Goal: Find specific page/section: Find specific page/section

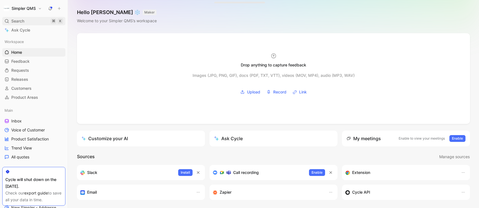
click at [17, 20] on span "Search" at bounding box center [17, 21] width 13 height 7
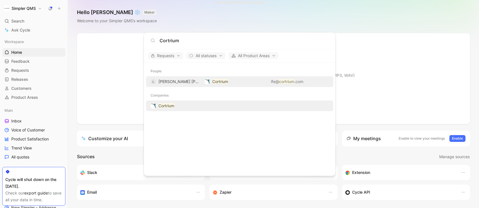
type input "Cortrium"
click at [166, 105] on mark "Cortrium" at bounding box center [167, 106] width 16 height 5
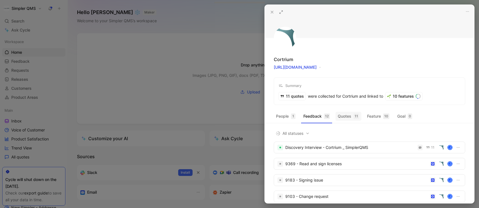
click at [348, 118] on button "Quotes 11" at bounding box center [349, 116] width 26 height 9
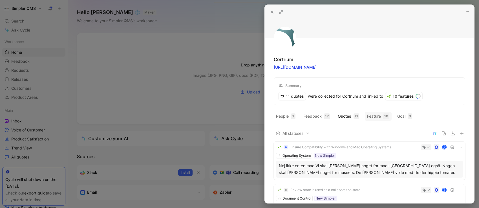
click at [377, 115] on button "Feature 10" at bounding box center [378, 116] width 27 height 9
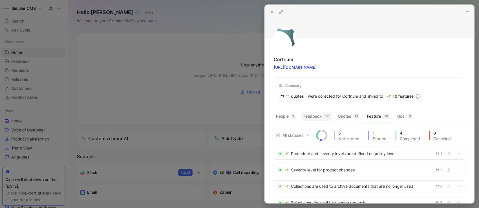
click at [311, 116] on button "Feedback 12" at bounding box center [316, 116] width 31 height 9
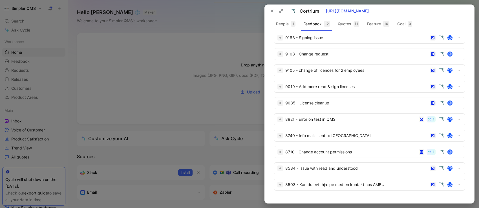
scroll to position [56, 0]
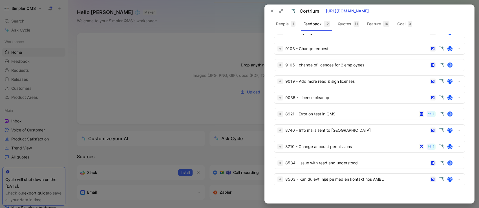
click at [272, 11] on use at bounding box center [272, 11] width 2 height 2
